Goal: Information Seeking & Learning: Learn about a topic

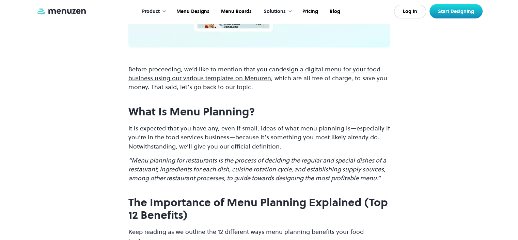
scroll to position [504, 0]
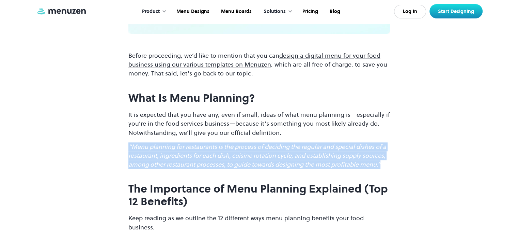
drag, startPoint x: 130, startPoint y: 135, endPoint x: 384, endPoint y: 154, distance: 255.3
click at [384, 154] on p "“Menu planning for restaurants is the process of deciding the regular and speci…" at bounding box center [259, 155] width 262 height 27
copy em "“Menu planning for restaurants is the process of deciding the regular and speci…"
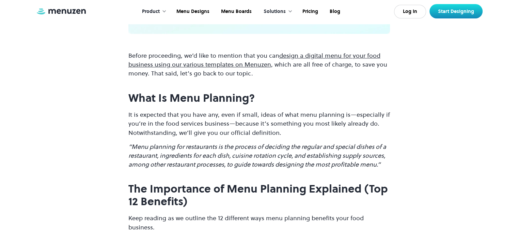
click at [270, 193] on h2 "The Importance of Menu Planning Explained (Top 12 Benefits)" at bounding box center [259, 194] width 262 height 25
drag, startPoint x: 368, startPoint y: 179, endPoint x: 240, endPoint y: 187, distance: 128.0
click at [240, 187] on h2 "The Importance of Menu Planning Explained (Top 12 Benefits)" at bounding box center [259, 194] width 262 height 25
copy strong "Top 12 Benefits)"
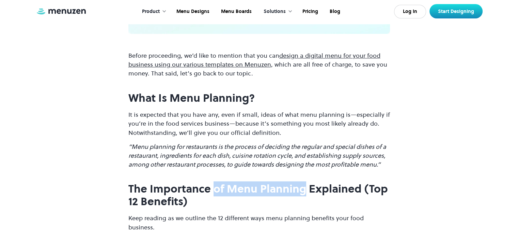
drag, startPoint x: 213, startPoint y: 180, endPoint x: 306, endPoint y: 179, distance: 93.0
click at [306, 181] on strong "The Importance of Menu Planning Explained (Top 12 Benefits)" at bounding box center [258, 195] width 260 height 28
copy strong "of Menu Planning"
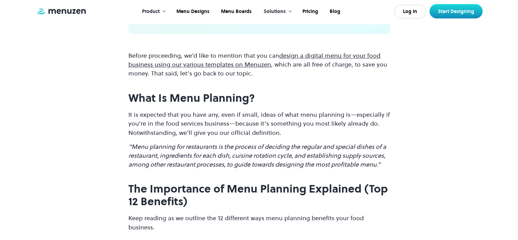
click at [211, 196] on h2 "The Importance of Menu Planning Explained (Top 12 Benefits)" at bounding box center [259, 194] width 262 height 25
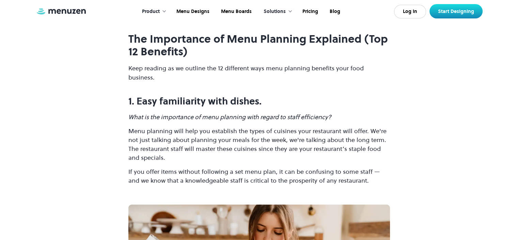
scroll to position [654, 0]
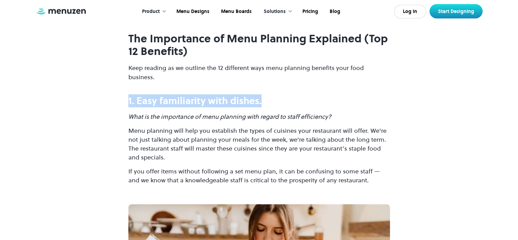
drag, startPoint x: 128, startPoint y: 81, endPoint x: 274, endPoint y: 83, distance: 145.5
click at [274, 95] on h3 "1. Easy familiarity with dishes." at bounding box center [259, 100] width 262 height 11
copy strong "1. Easy familiarity with dishes."
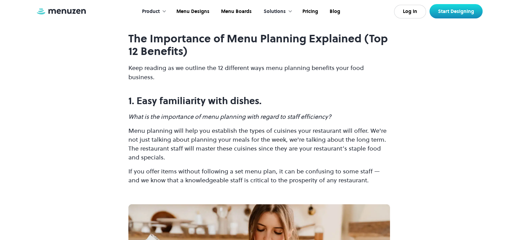
click at [206, 190] on p "‍" at bounding box center [259, 194] width 262 height 9
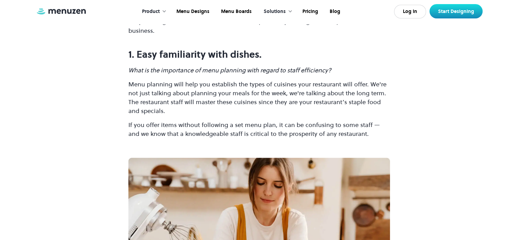
scroll to position [695, 0]
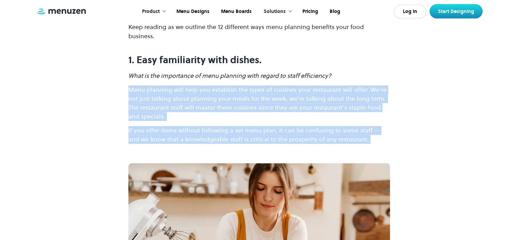
drag, startPoint x: 127, startPoint y: 72, endPoint x: 360, endPoint y: 127, distance: 239.9
copy div "Menu planning will help you establish the types of cuisines your restaurant wil…"
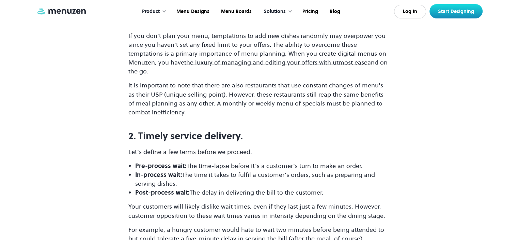
scroll to position [1540, 0]
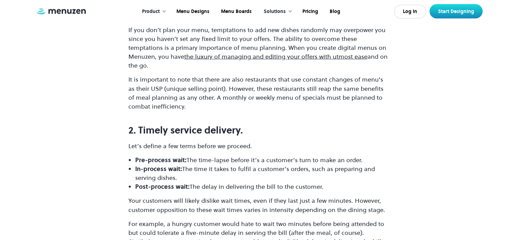
drag, startPoint x: 128, startPoint y: 96, endPoint x: 340, endPoint y: 152, distance: 219.0
copy div "2. Timely service delivery. Let’s define a few terms before we proceed. Pre-pro…"
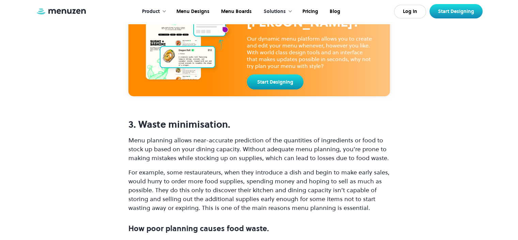
scroll to position [2331, 0]
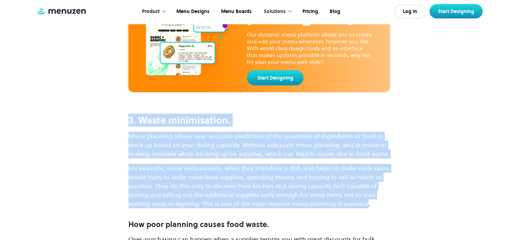
drag, startPoint x: 127, startPoint y: 80, endPoint x: 365, endPoint y: 166, distance: 252.6
copy div "3. Waste minimisation. Menu planning allows near-accurate prediction of the qua…"
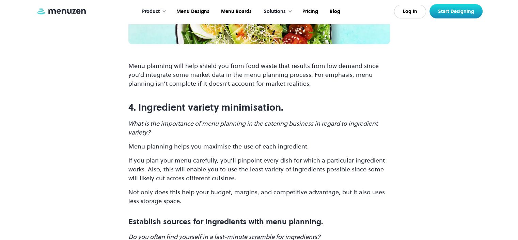
scroll to position [2781, 0]
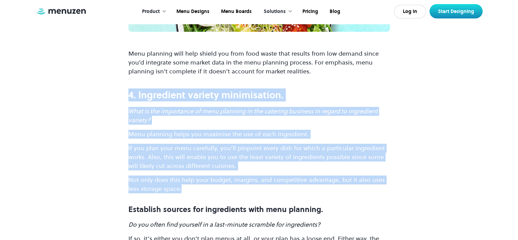
drag, startPoint x: 129, startPoint y: 57, endPoint x: 232, endPoint y: 151, distance: 139.2
copy div "4. Ingredient variety minimisation. What is the importance of menu planning in …"
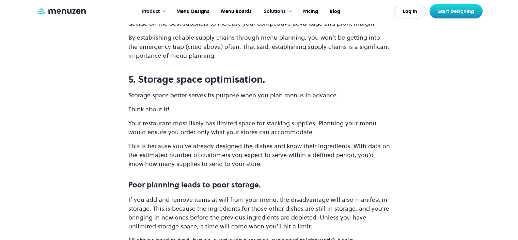
scroll to position [3081, 0]
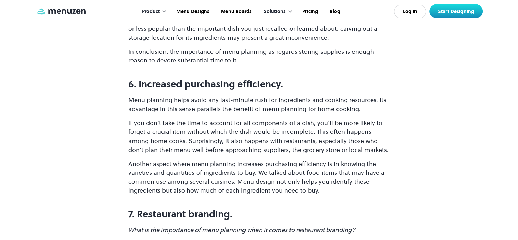
scroll to position [3326, 0]
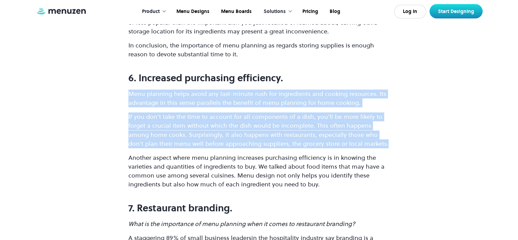
drag, startPoint x: 126, startPoint y: 58, endPoint x: 364, endPoint y: 105, distance: 242.6
copy div "Menu planning helps avoid any last-minute rush for ingredients and cooking reso…"
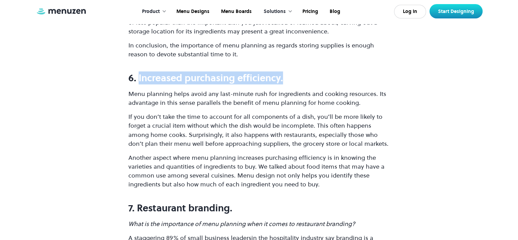
drag, startPoint x: 138, startPoint y: 39, endPoint x: 313, endPoint y: 43, distance: 174.9
click at [313, 72] on h3 "6. Increased purchasing efficiency." at bounding box center [259, 77] width 262 height 11
copy strong "Increased purchasing efficiency."
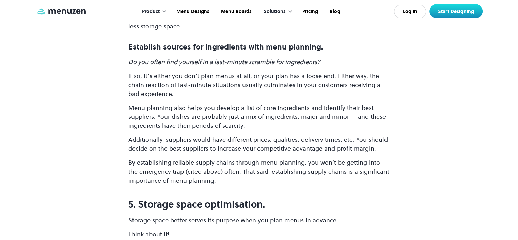
scroll to position [2931, 0]
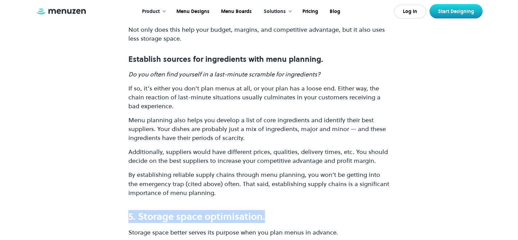
drag, startPoint x: 267, startPoint y: 178, endPoint x: 127, endPoint y: 176, distance: 139.7
click at [127, 176] on div "Heads-up! If you understand this article but still need convincing that extensi…" at bounding box center [259, 227] width 518 height 5838
click at [180, 210] on strong "5. Storage space optimisation." at bounding box center [196, 216] width 137 height 13
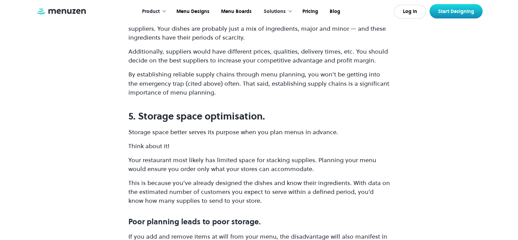
scroll to position [3040, 0]
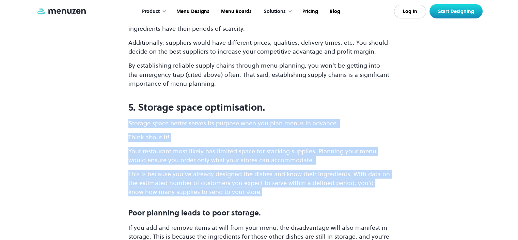
drag, startPoint x: 128, startPoint y: 89, endPoint x: 251, endPoint y: 156, distance: 140.0
click at [251, 156] on div "Heads-up! If you understand this article but still need convincing that extensi…" at bounding box center [259, 118] width 518 height 5838
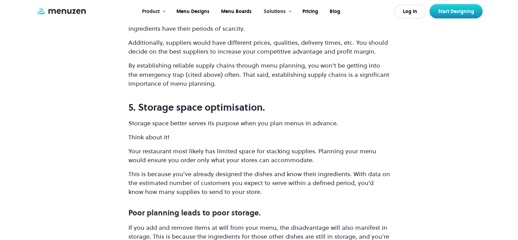
click at [225, 223] on p "If you add and remove items at will from your menu, the disadvantage will also …" at bounding box center [259, 240] width 262 height 35
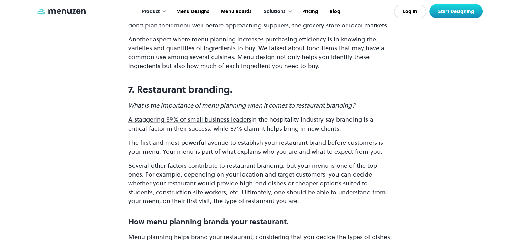
scroll to position [3463, 0]
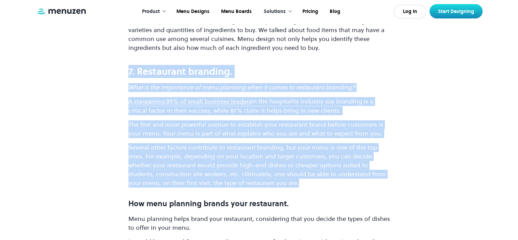
drag, startPoint x: 128, startPoint y: 37, endPoint x: 305, endPoint y: 147, distance: 207.9
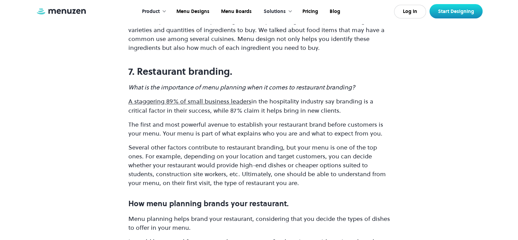
click at [151, 198] on strong "How menu planning brands your restaurant." at bounding box center [208, 203] width 161 height 10
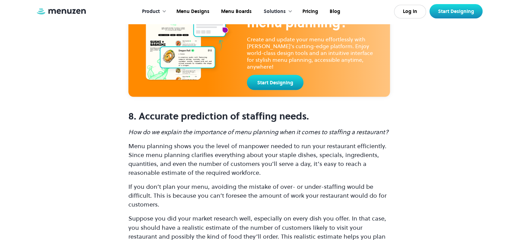
scroll to position [3994, 0]
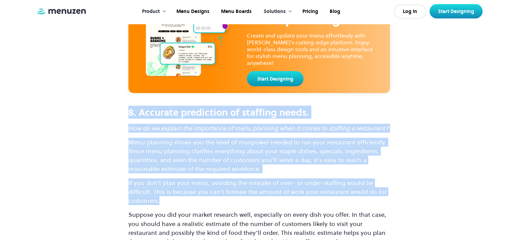
drag, startPoint x: 130, startPoint y: 77, endPoint x: 244, endPoint y: 163, distance: 143.3
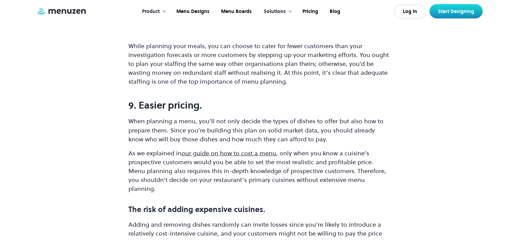
scroll to position [4485, 0]
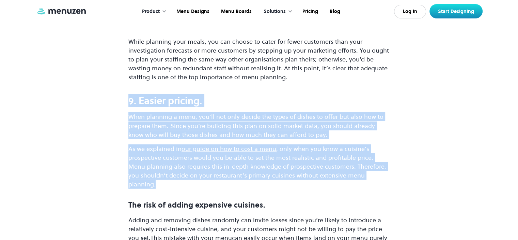
drag, startPoint x: 129, startPoint y: 65, endPoint x: 383, endPoint y: 140, distance: 264.6
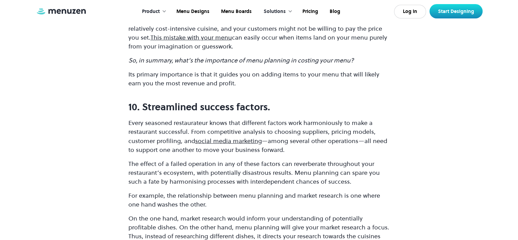
scroll to position [4690, 0]
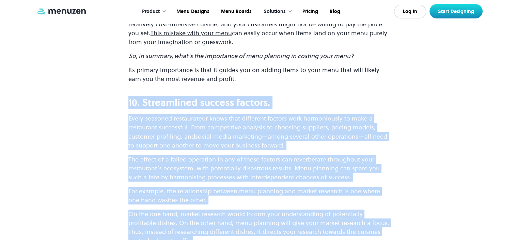
drag, startPoint x: 129, startPoint y: 56, endPoint x: 222, endPoint y: 194, distance: 166.4
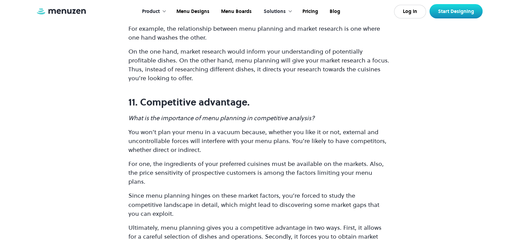
scroll to position [4853, 0]
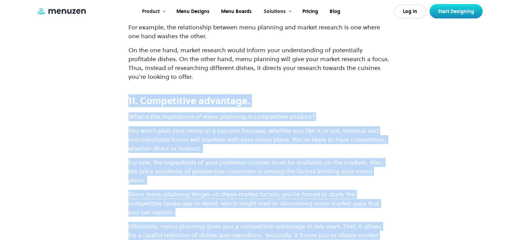
drag, startPoint x: 127, startPoint y: 56, endPoint x: 382, endPoint y: 172, distance: 279.9
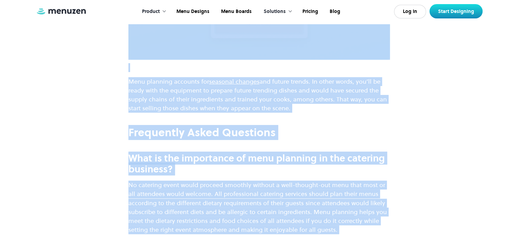
scroll to position [5347, 0]
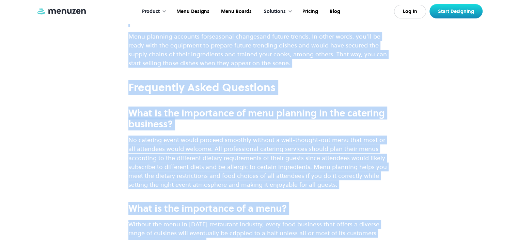
drag, startPoint x: 128, startPoint y: 196, endPoint x: 303, endPoint y: 193, distance: 175.2
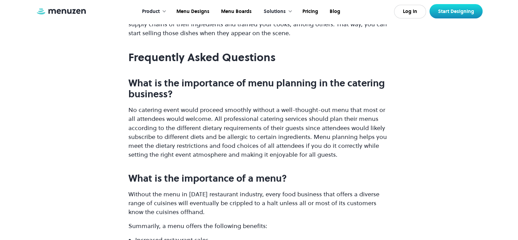
scroll to position [5388, 0]
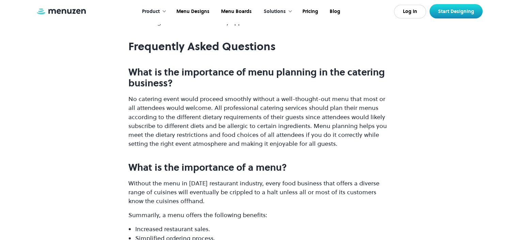
drag, startPoint x: 129, startPoint y: 86, endPoint x: 227, endPoint y: 197, distance: 147.5
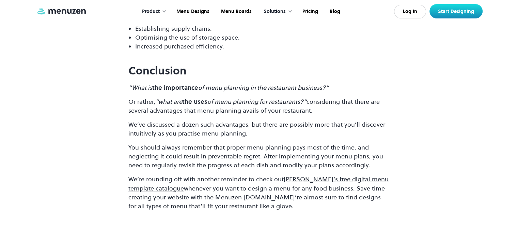
scroll to position [5728, 0]
